Goal: Information Seeking & Learning: Understand process/instructions

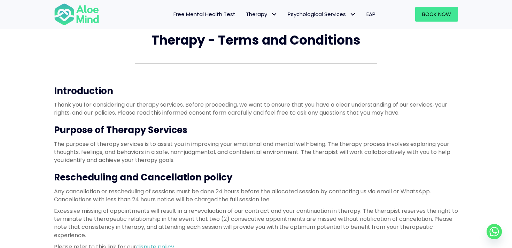
scroll to position [28, 0]
click at [209, 151] on p "The purpose of therapy services is to assist you in improving your emotional an…" at bounding box center [256, 152] width 404 height 24
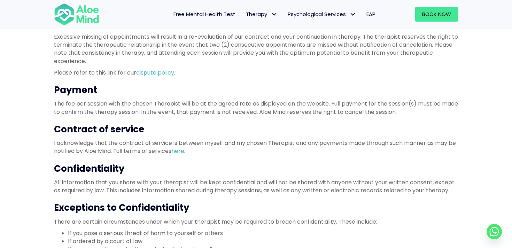
scroll to position [202, 0]
click at [208, 187] on p "All information that you share with your therapist will be kept confidential an…" at bounding box center [256, 186] width 404 height 16
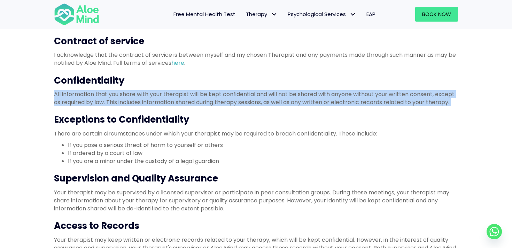
scroll to position [290, 0]
click at [209, 196] on p "Your therapist may be supervised by a licensed supervisor or participate in pee…" at bounding box center [256, 200] width 404 height 24
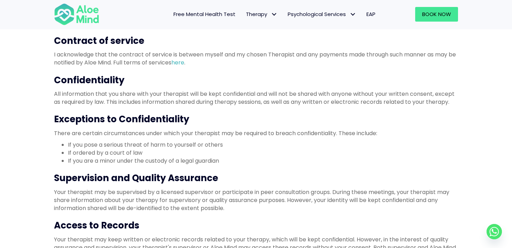
click at [209, 196] on p "Your therapist may be supervised by a licensed supervisor or participate in pee…" at bounding box center [256, 200] width 404 height 24
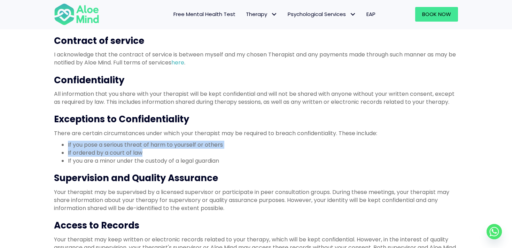
drag, startPoint x: 147, startPoint y: 153, endPoint x: 62, endPoint y: 143, distance: 85.2
click at [62, 143] on ul "If you pose a serious threat of harm to yourself or others If ordered by a cour…" at bounding box center [256, 153] width 404 height 24
click at [173, 145] on li "If you pose a serious threat of harm to yourself or others" at bounding box center [263, 145] width 390 height 8
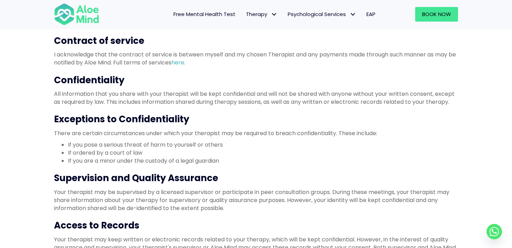
click at [173, 145] on li "If you pose a serious threat of harm to yourself or others" at bounding box center [263, 145] width 390 height 8
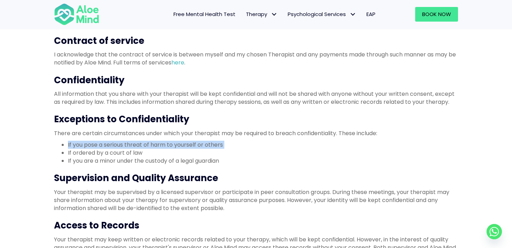
click at [207, 147] on li "If you pose a serious threat of harm to yourself or others" at bounding box center [263, 145] width 390 height 8
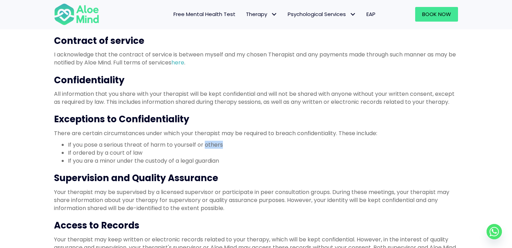
drag, startPoint x: 205, startPoint y: 146, endPoint x: 227, endPoint y: 146, distance: 21.6
click at [227, 146] on li "If you pose a serious threat of harm to yourself or others" at bounding box center [263, 145] width 390 height 8
click at [134, 152] on li "If ordered by a court of law" at bounding box center [263, 153] width 390 height 8
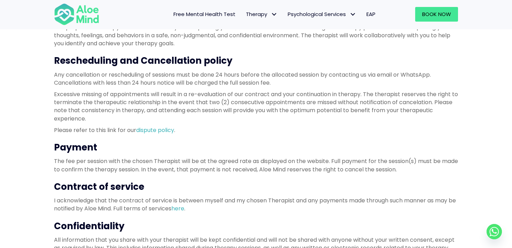
scroll to position [144, 0]
click at [132, 61] on h3 "Rescheduling and Cancellation policy" at bounding box center [256, 61] width 404 height 13
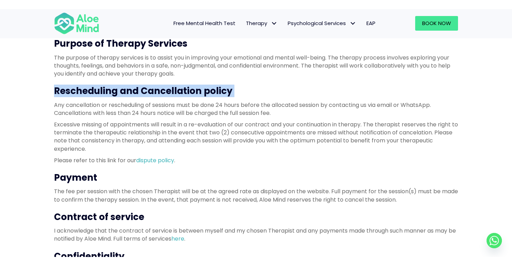
scroll to position [123, 0]
